Goal: Task Accomplishment & Management: Use online tool/utility

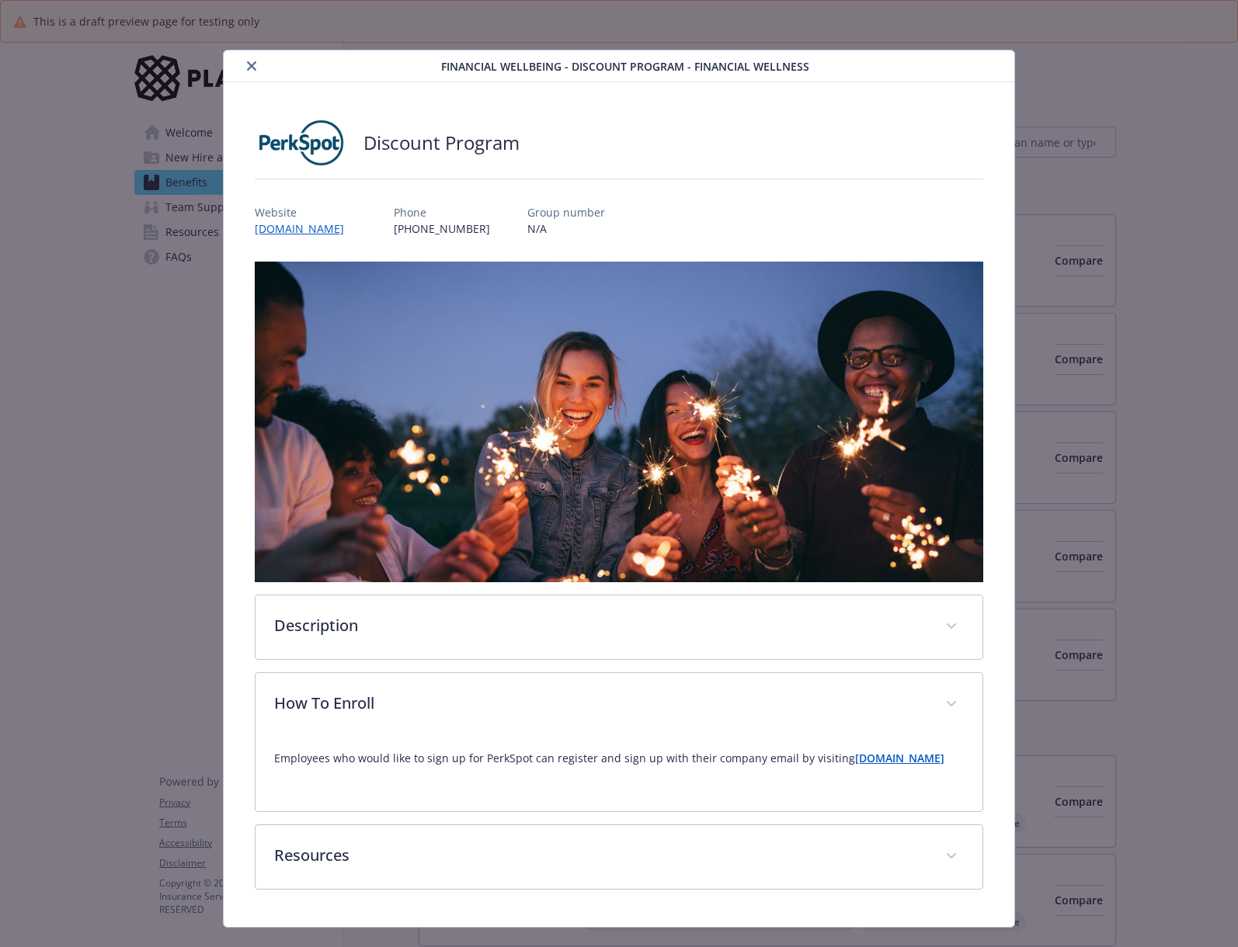
scroll to position [30, 0]
